Goal: Find specific page/section: Find specific page/section

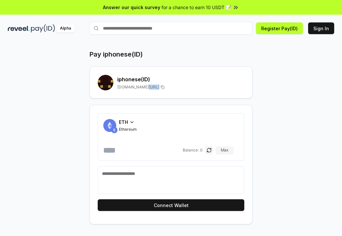
drag, startPoint x: 141, startPoint y: 88, endPoint x: 152, endPoint y: 88, distance: 11.4
click at [152, 88] on span "[DOMAIN_NAME][URL]" at bounding box center [138, 87] width 42 height 5
click at [153, 88] on span "[DOMAIN_NAME][URL]" at bounding box center [138, 87] width 42 height 5
drag, startPoint x: 159, startPoint y: 88, endPoint x: 135, endPoint y: 88, distance: 23.8
click at [135, 88] on div "[DOMAIN_NAME][URL]" at bounding box center [180, 87] width 127 height 5
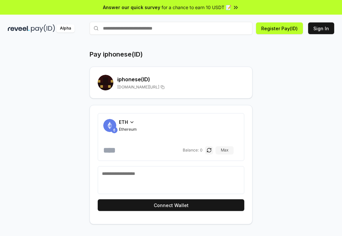
click at [135, 88] on span "[DOMAIN_NAME][URL]" at bounding box center [138, 87] width 42 height 5
drag, startPoint x: 129, startPoint y: 88, endPoint x: 142, endPoint y: 88, distance: 13.0
click at [142, 88] on span "[DOMAIN_NAME][URL]" at bounding box center [138, 87] width 42 height 5
click at [145, 88] on span "[DOMAIN_NAME][URL]" at bounding box center [138, 87] width 42 height 5
